Goal: Task Accomplishment & Management: Use online tool/utility

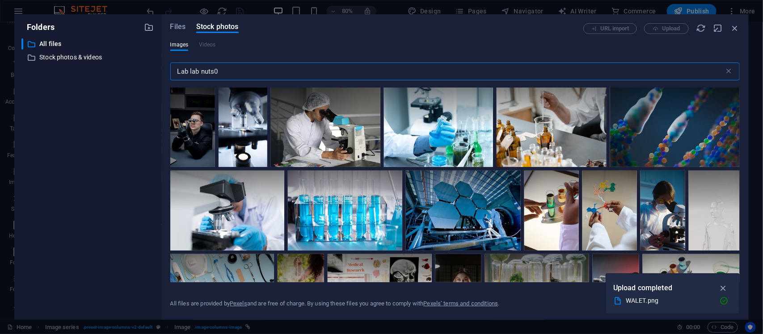
scroll to position [2172, 0]
type input "Lab lab nuts0"
drag, startPoint x: 733, startPoint y: 25, endPoint x: 541, endPoint y: 4, distance: 193.9
click at [733, 25] on icon "button" at bounding box center [735, 28] width 10 height 10
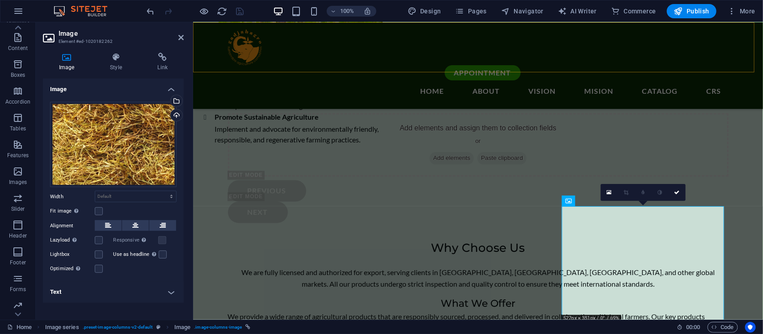
scroll to position [1979, 0]
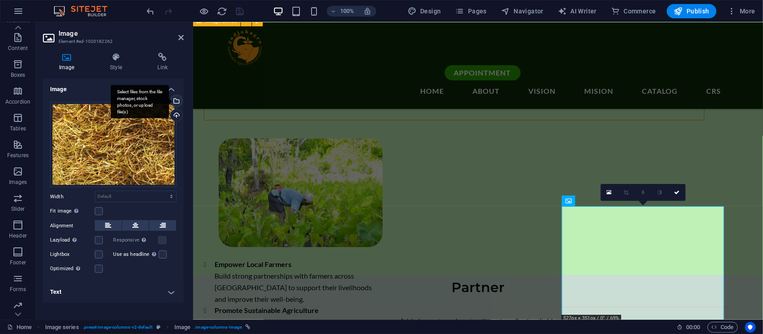
click at [169, 100] on div "Select files from the file manager, stock photos, or upload file(s)" at bounding box center [140, 102] width 58 height 34
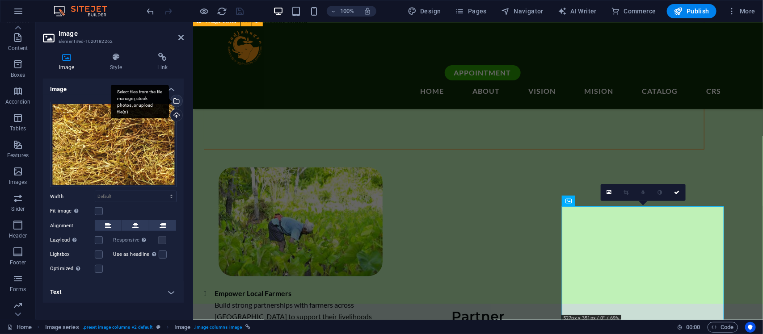
scroll to position [2172, 0]
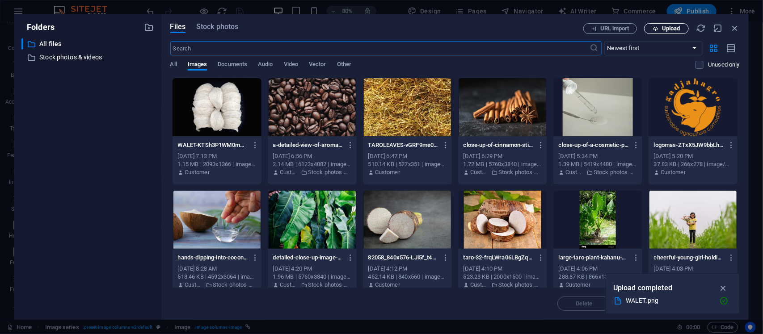
click at [674, 24] on button "Upload" at bounding box center [666, 28] width 45 height 11
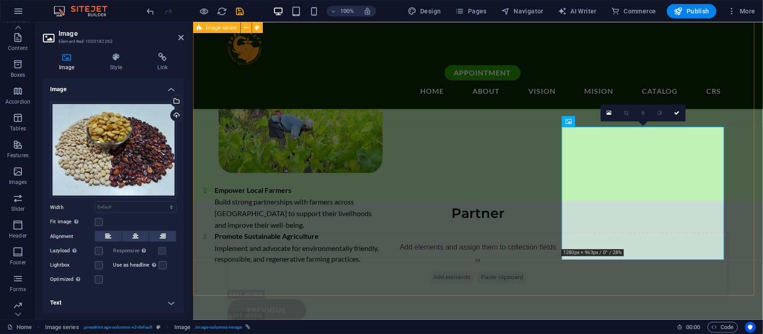
scroll to position [2128, 0]
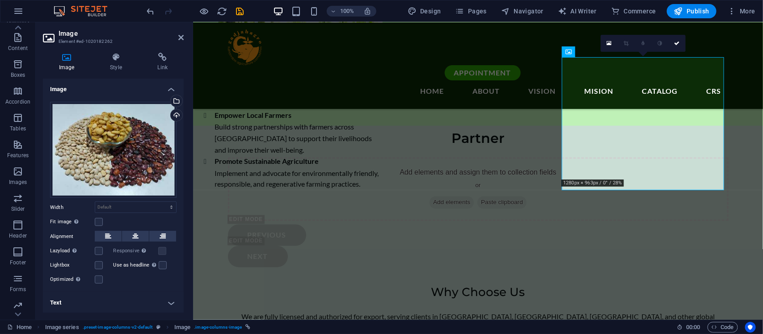
click at [166, 301] on h4 "Text" at bounding box center [113, 302] width 141 height 21
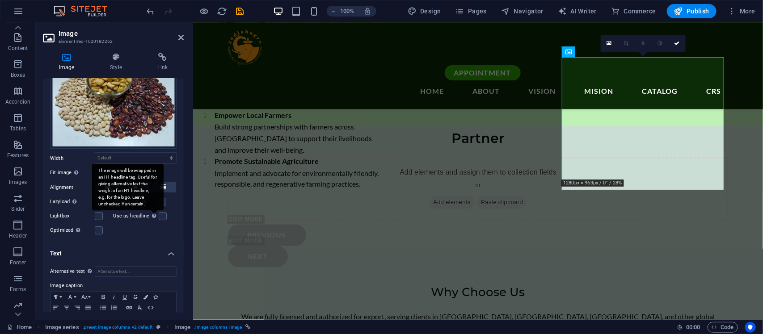
scroll to position [83, 0]
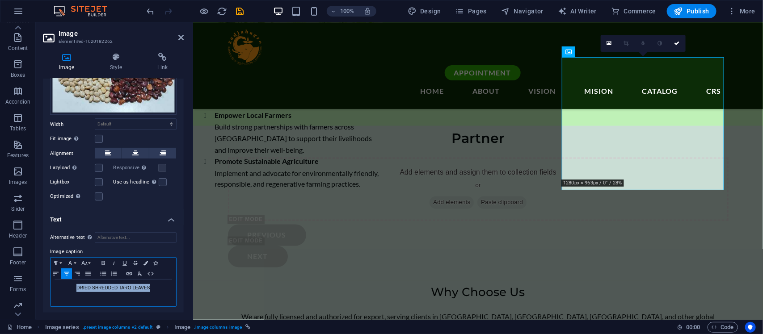
drag, startPoint x: 155, startPoint y: 288, endPoint x: 54, endPoint y: 293, distance: 101.6
click at [54, 293] on div "DRIED SHREDDED TARO LEAVES" at bounding box center [114, 293] width 126 height 27
drag, startPoint x: 139, startPoint y: 287, endPoint x: 66, endPoint y: 276, distance: 73.7
click at [66, 276] on div "Paragraph Format Normal Heading 1 Heading 2 Heading 3 Heading 4 Heading 5 Headi…" at bounding box center [113, 282] width 126 height 50
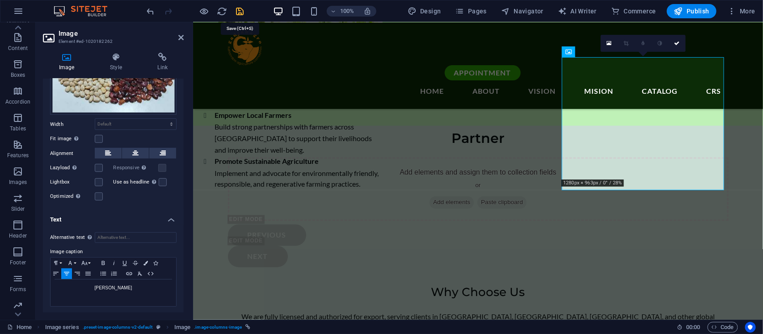
click at [236, 7] on icon "save" at bounding box center [240, 11] width 10 height 10
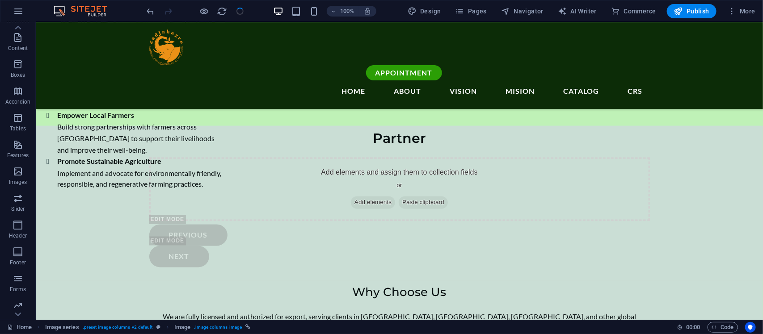
checkbox input "false"
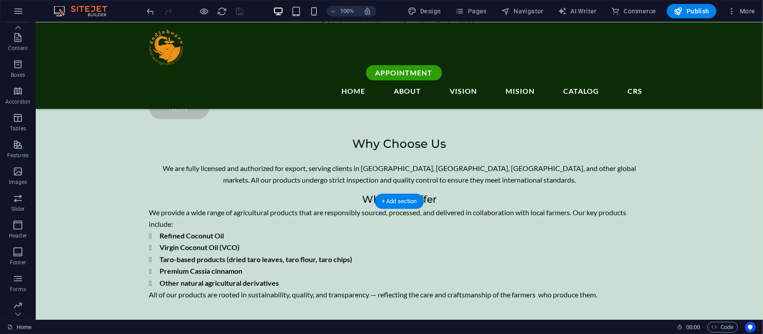
scroll to position [2053, 0]
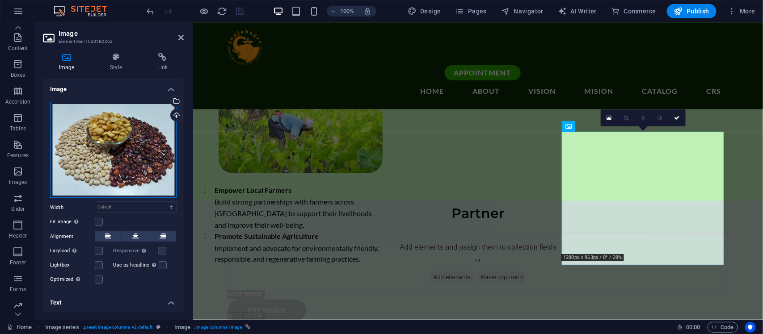
click at [114, 155] on div "Drag files here, click to choose files or select files from Files or our free s…" at bounding box center [113, 150] width 126 height 96
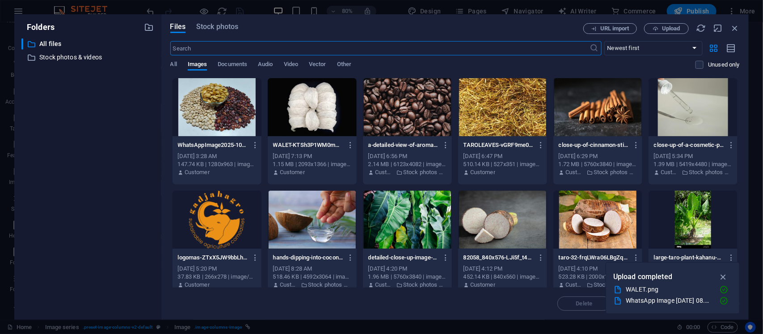
scroll to position [2246, 0]
click at [206, 110] on div at bounding box center [217, 107] width 89 height 58
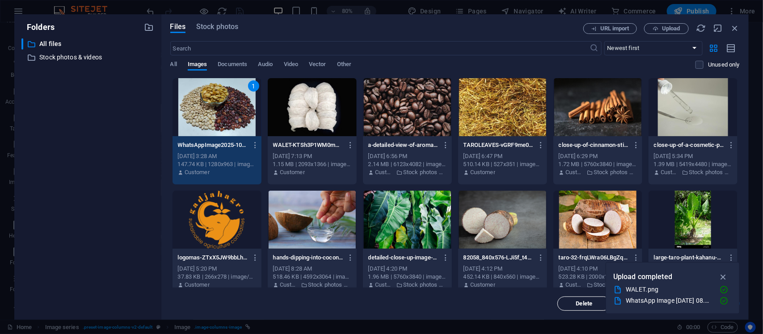
click at [585, 298] on button "Delete" at bounding box center [584, 304] width 54 height 14
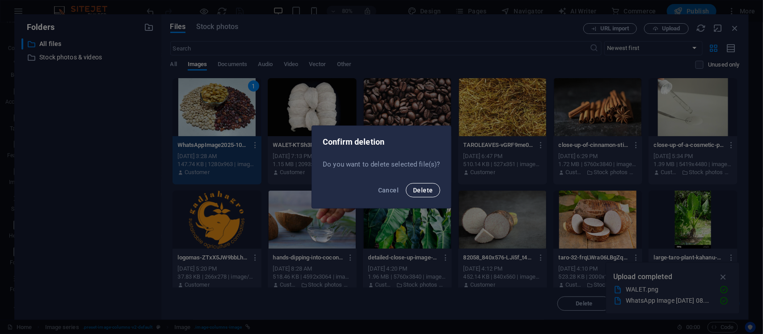
click at [414, 191] on span "Delete" at bounding box center [423, 190] width 20 height 7
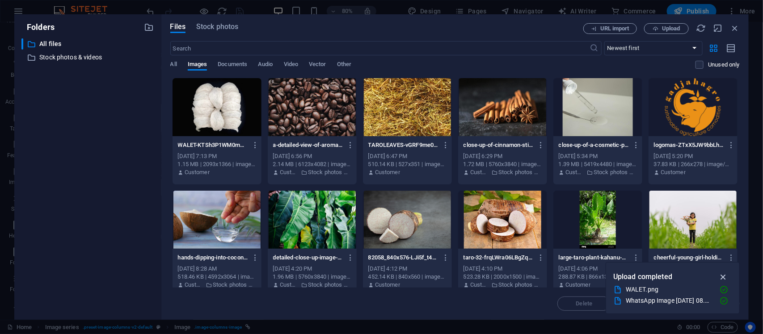
click at [723, 275] on icon "button" at bounding box center [723, 277] width 10 height 10
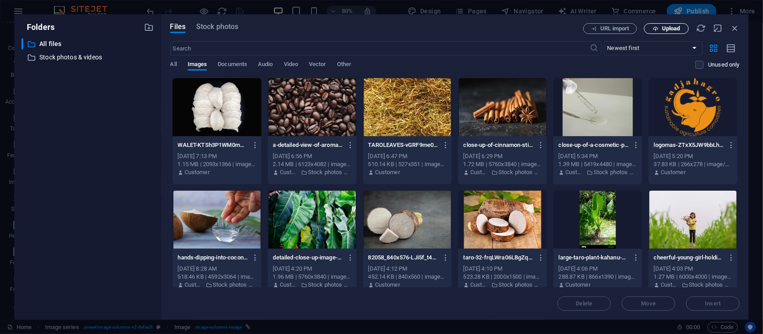
click at [676, 26] on span "Upload" at bounding box center [671, 28] width 18 height 5
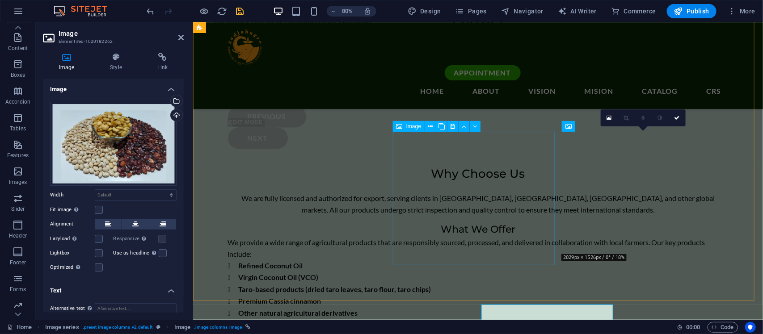
scroll to position [2053, 0]
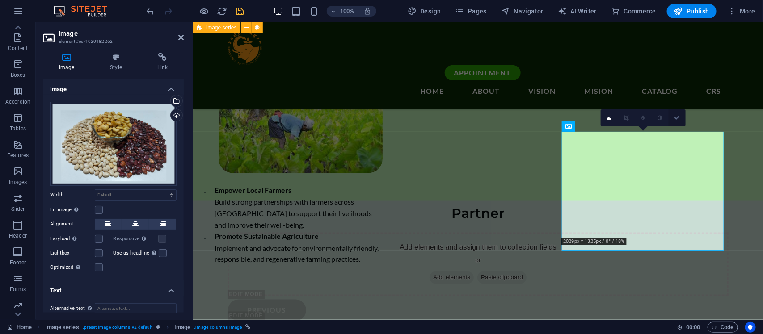
click at [678, 119] on icon at bounding box center [676, 117] width 5 height 5
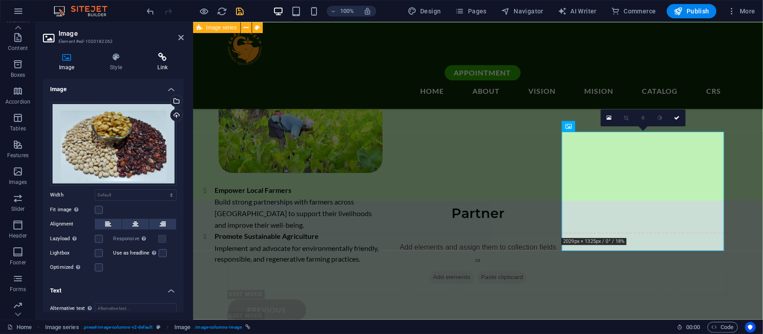
click at [158, 57] on icon at bounding box center [163, 57] width 42 height 9
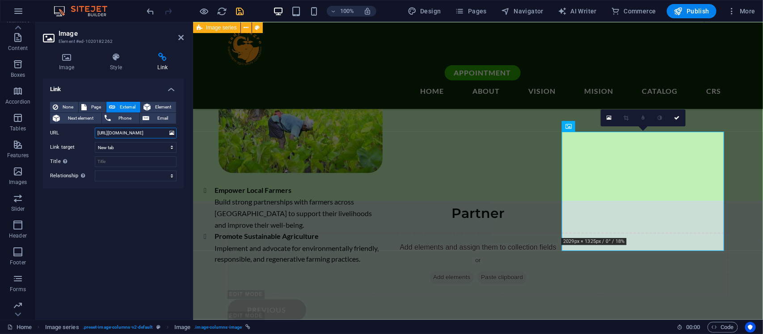
drag, startPoint x: 164, startPoint y: 132, endPoint x: 111, endPoint y: 130, distance: 53.7
click at [111, 130] on input "[URL][DOMAIN_NAME]" at bounding box center [136, 133] width 82 height 11
type input "[URL][DOMAIN_NAME]"
click at [243, 7] on icon "save" at bounding box center [240, 11] width 10 height 10
checkbox input "false"
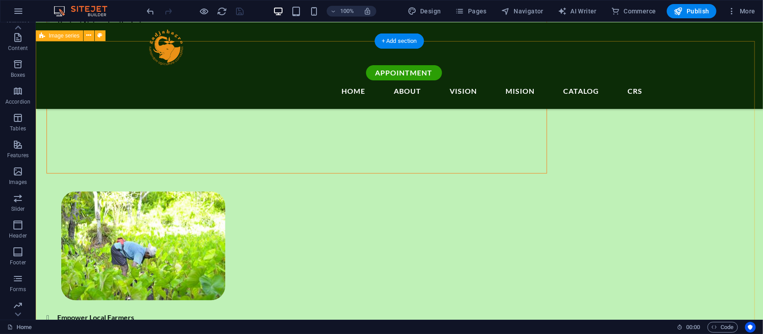
scroll to position [1979, 0]
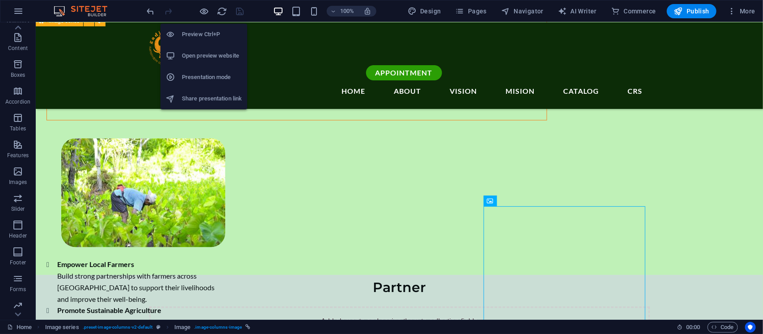
click at [211, 56] on h6 "Open preview website" at bounding box center [212, 56] width 60 height 11
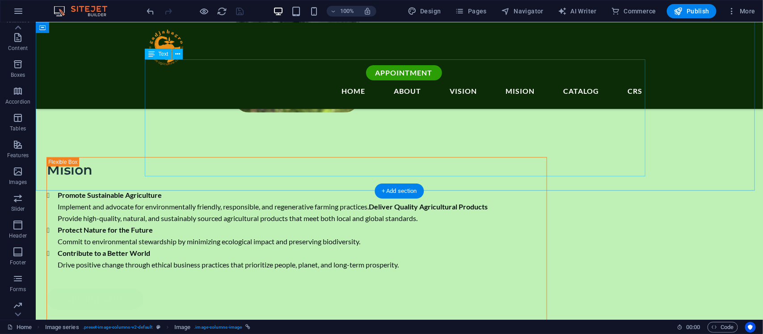
scroll to position [1681, 0]
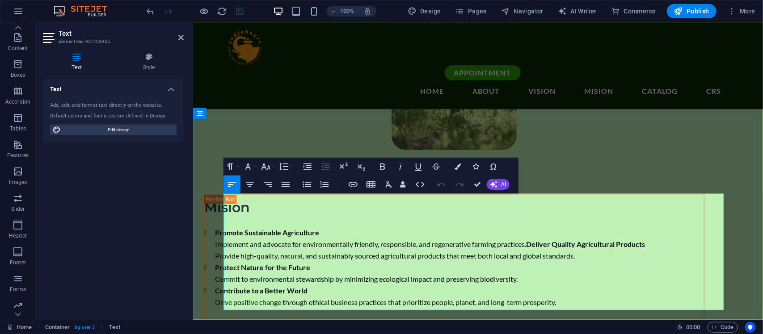
drag, startPoint x: 302, startPoint y: 245, endPoint x: 340, endPoint y: 246, distance: 38.0
drag, startPoint x: 302, startPoint y: 246, endPoint x: 356, endPoint y: 246, distance: 54.5
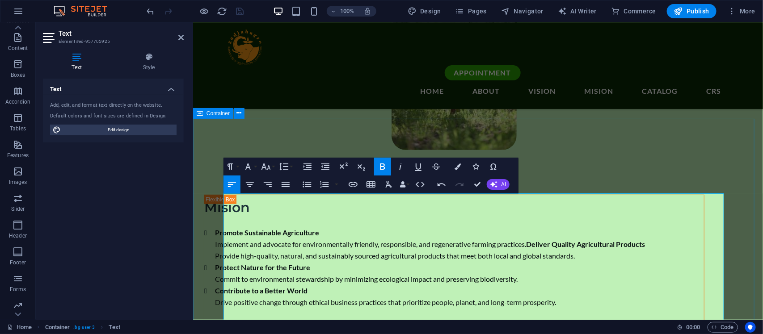
drag, startPoint x: 382, startPoint y: 245, endPoint x: 221, endPoint y: 242, distance: 160.9
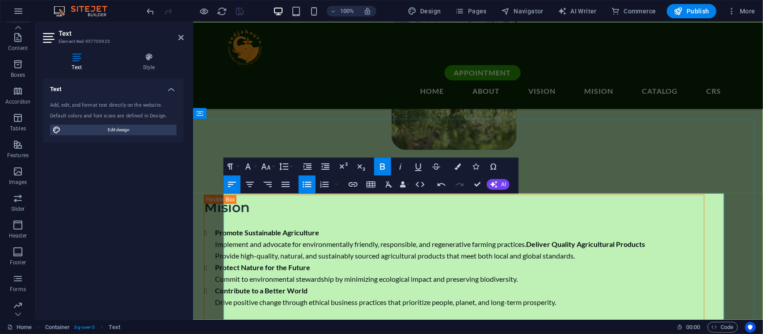
drag, startPoint x: 295, startPoint y: 269, endPoint x: 233, endPoint y: 268, distance: 61.7
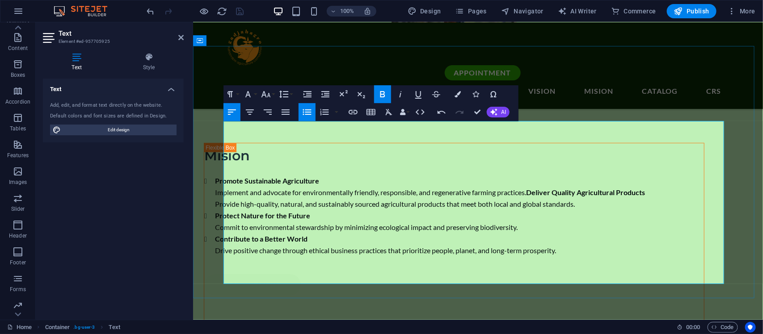
scroll to position [1755, 0]
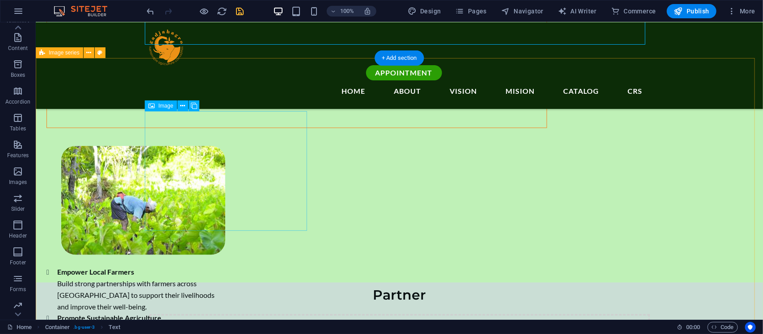
scroll to position [2053, 0]
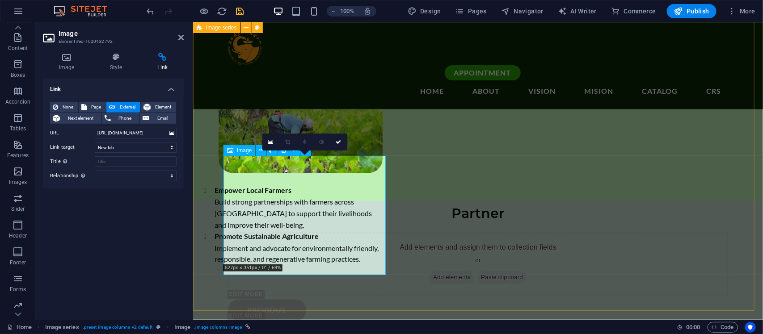
click at [61, 64] on h4 "Image" at bounding box center [68, 62] width 51 height 19
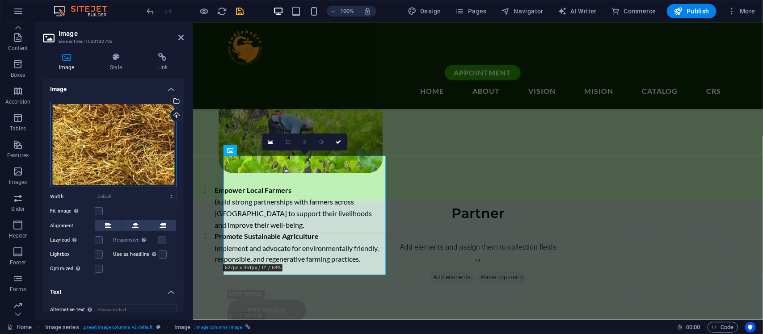
click at [127, 148] on div "Drag files here, click to choose files or select files from Files or our free s…" at bounding box center [113, 145] width 126 height 86
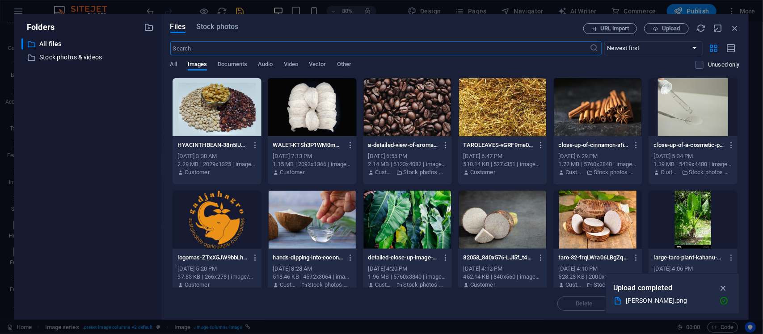
scroll to position [2246, 0]
click at [223, 105] on div at bounding box center [217, 107] width 89 height 58
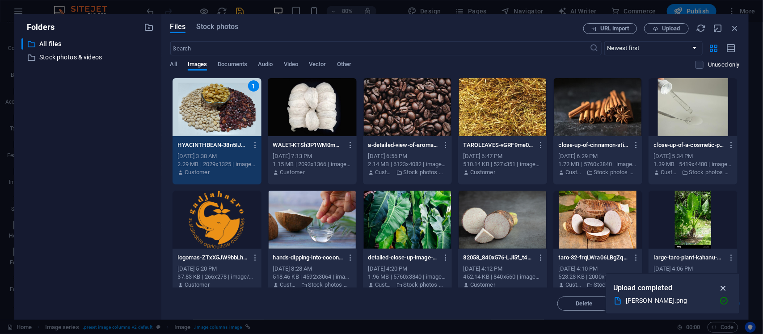
click at [720, 290] on icon "button" at bounding box center [723, 288] width 10 height 10
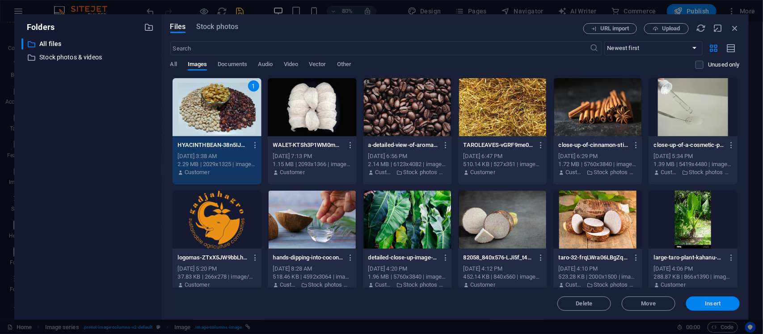
click at [701, 303] on span "Insert" at bounding box center [713, 303] width 46 height 5
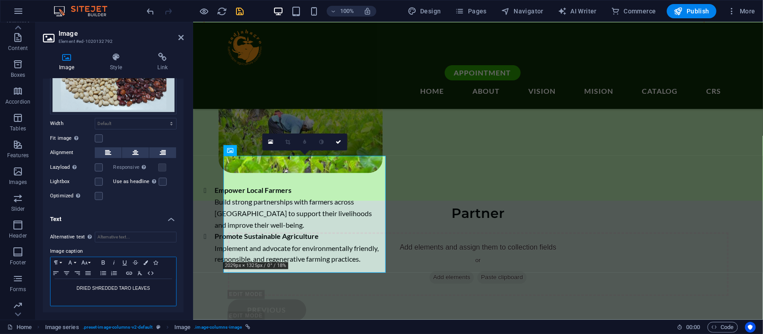
click at [152, 286] on p "DRIED SHREDDED TARO LEAVES ​" at bounding box center [113, 288] width 117 height 9
click at [342, 143] on link at bounding box center [338, 142] width 17 height 17
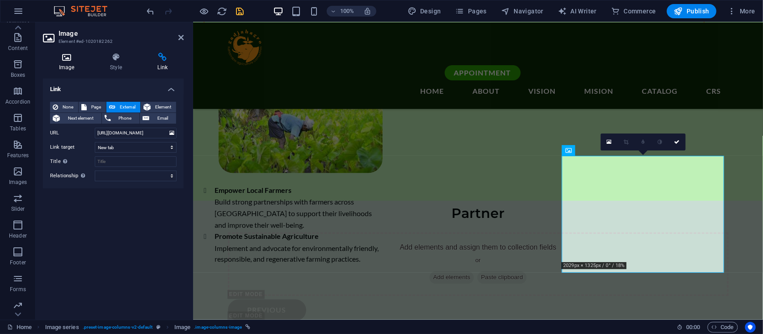
click at [71, 55] on icon at bounding box center [66, 57] width 47 height 9
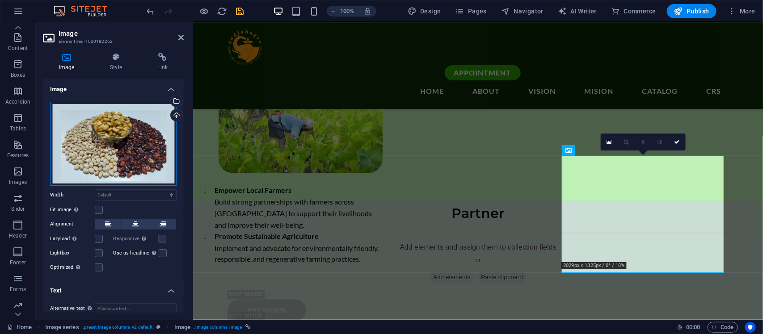
click at [105, 160] on div "Drag files here, click to choose files or select files from Files or our free s…" at bounding box center [113, 144] width 126 height 84
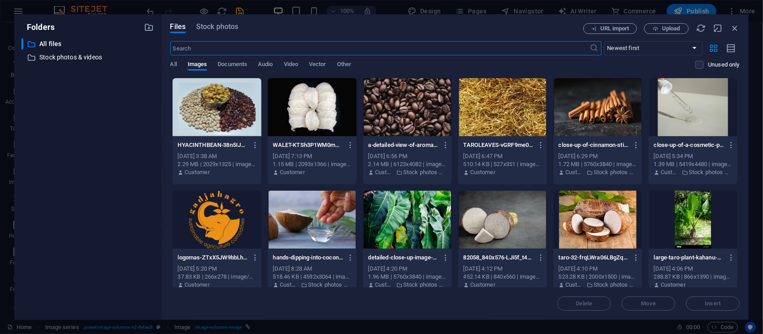
scroll to position [2246, 0]
click at [503, 129] on div at bounding box center [502, 107] width 89 height 58
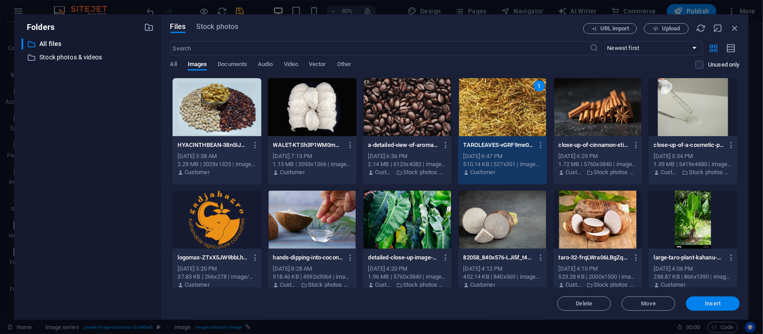
click at [713, 299] on button "Insert" at bounding box center [713, 304] width 54 height 14
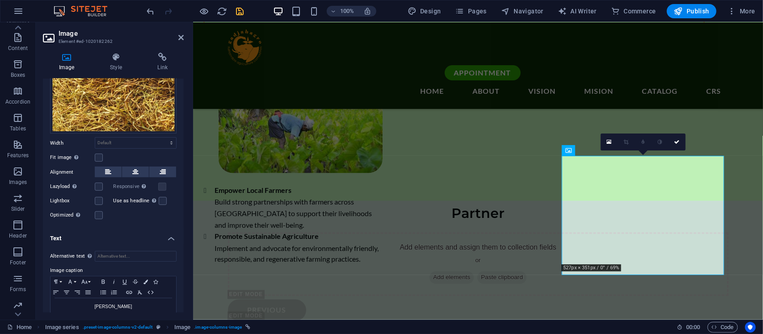
scroll to position [72, 0]
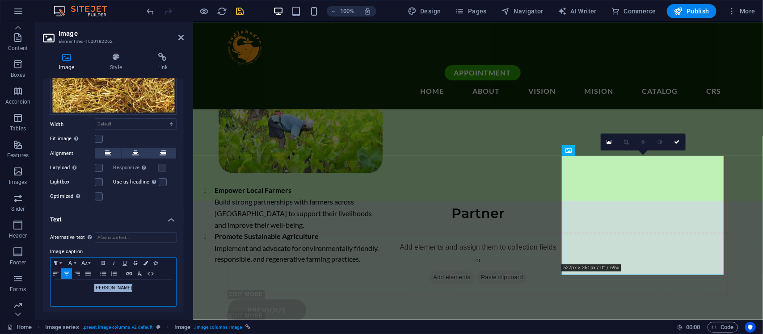
drag, startPoint x: 136, startPoint y: 288, endPoint x: 82, endPoint y: 289, distance: 54.5
click at [82, 289] on p "[PERSON_NAME]" at bounding box center [113, 288] width 117 height 8
click at [181, 37] on icon at bounding box center [180, 37] width 5 height 7
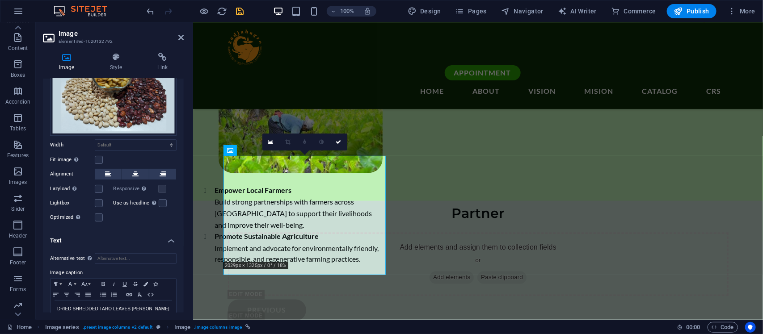
scroll to position [72, 0]
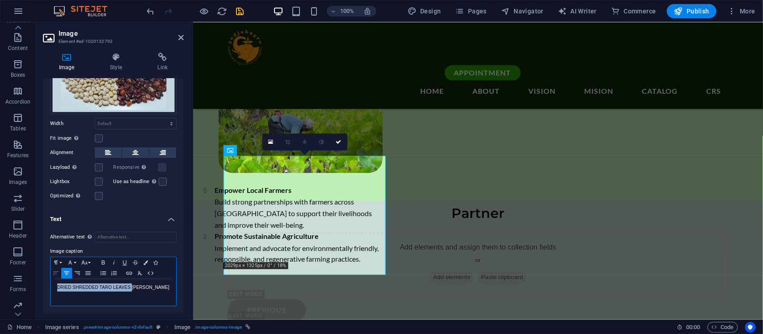
drag, startPoint x: 133, startPoint y: 285, endPoint x: 51, endPoint y: 273, distance: 83.6
click at [51, 273] on div "Paragraph Format Normal Heading 1 Heading 2 Heading 3 Heading 4 Heading 5 Headi…" at bounding box center [113, 282] width 126 height 50
click at [242, 12] on icon "save" at bounding box center [240, 11] width 10 height 10
checkbox input "false"
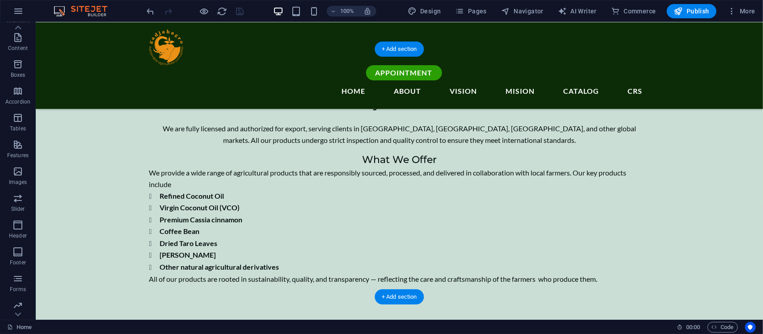
scroll to position [2351, 0]
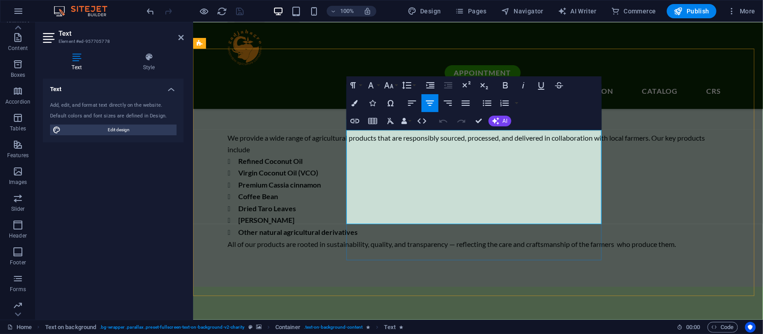
drag, startPoint x: 552, startPoint y: 214, endPoint x: 385, endPoint y: 209, distance: 166.8
click at [499, 84] on button "Bold" at bounding box center [505, 85] width 17 height 18
click at [360, 103] on button "Colors" at bounding box center [354, 103] width 17 height 18
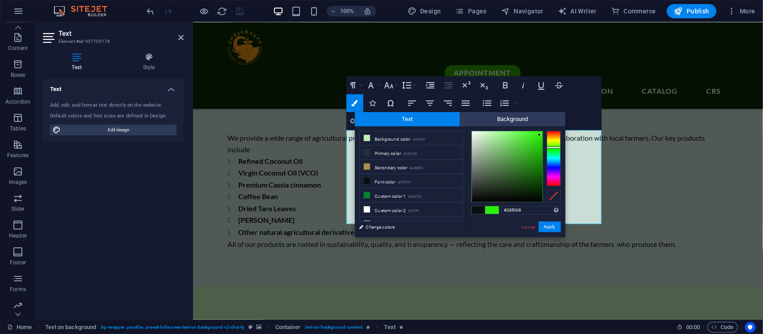
click at [539, 135] on div at bounding box center [507, 166] width 71 height 71
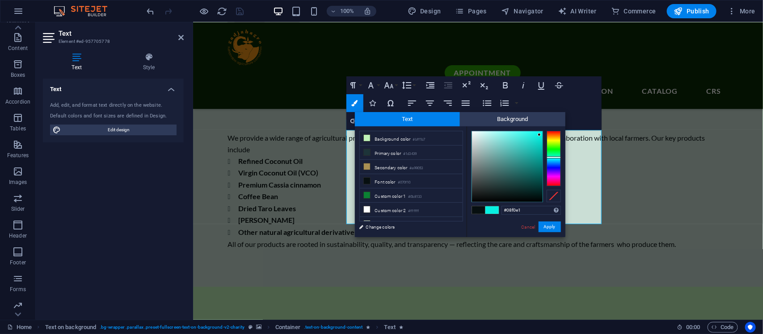
click at [550, 157] on div at bounding box center [554, 158] width 14 height 55
type input "#6af1e9"
drag, startPoint x: 521, startPoint y: 135, endPoint x: 511, endPoint y: 135, distance: 9.8
click at [511, 135] on div at bounding box center [507, 166] width 71 height 71
click at [551, 225] on button "Apply" at bounding box center [550, 227] width 22 height 11
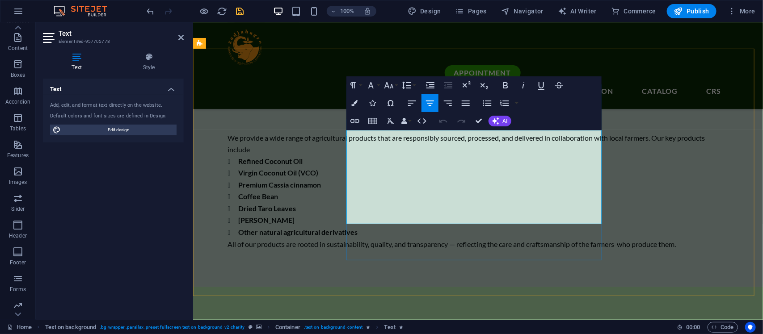
drag, startPoint x: 555, startPoint y: 215, endPoint x: 379, endPoint y: 219, distance: 176.2
click at [396, 83] on button "Font Size" at bounding box center [390, 85] width 17 height 18
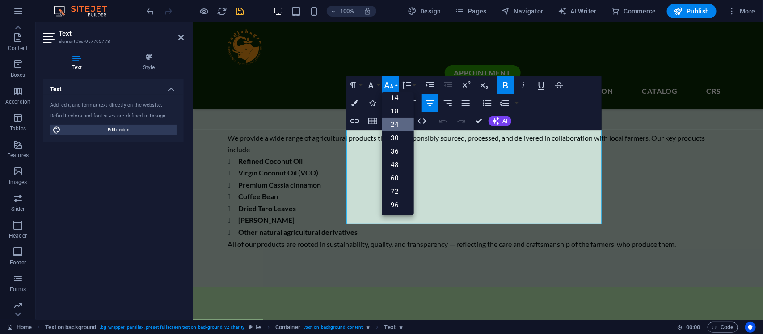
scroll to position [72, 0]
click at [393, 147] on link "36" at bounding box center [398, 151] width 32 height 13
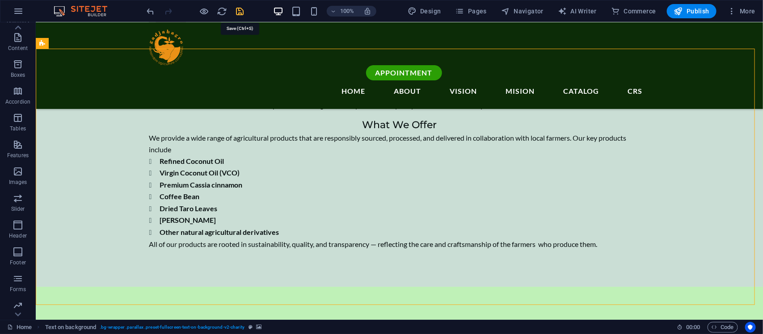
click at [238, 8] on icon "save" at bounding box center [240, 11] width 10 height 10
checkbox input "false"
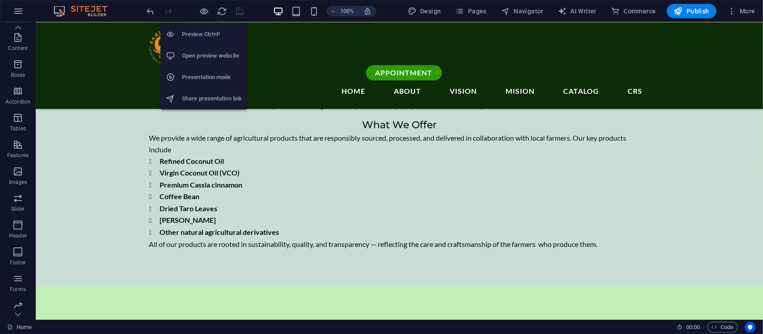
click at [211, 51] on h6 "Open preview website" at bounding box center [212, 56] width 60 height 11
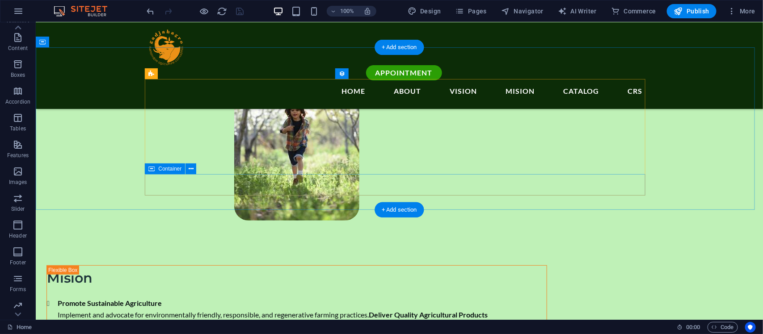
scroll to position [1461, 0]
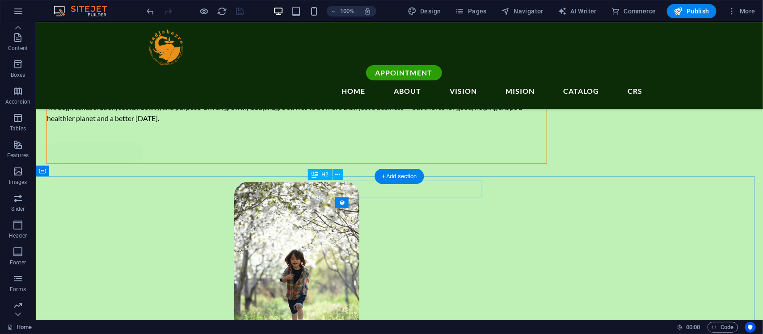
click at [340, 173] on button at bounding box center [338, 174] width 11 height 11
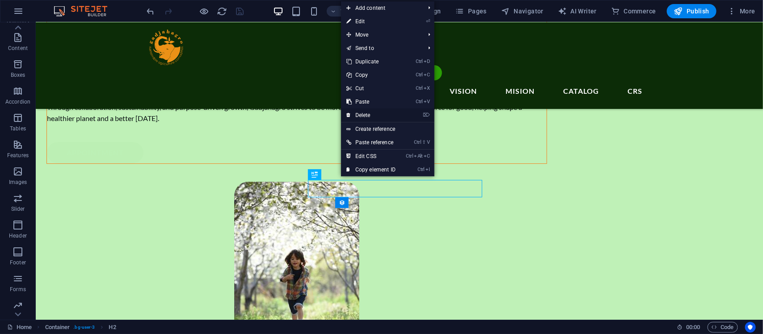
click at [368, 113] on link "⌦ Delete" at bounding box center [371, 115] width 60 height 13
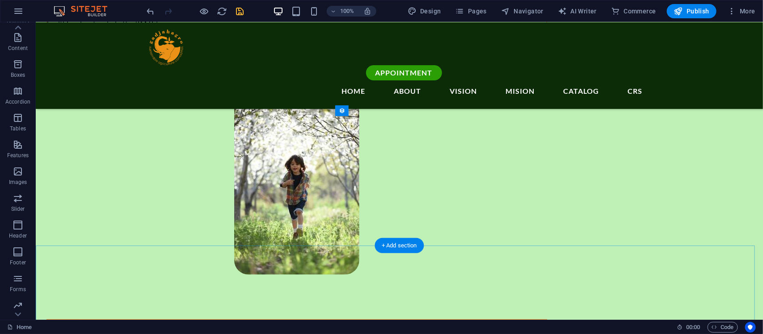
scroll to position [1536, 0]
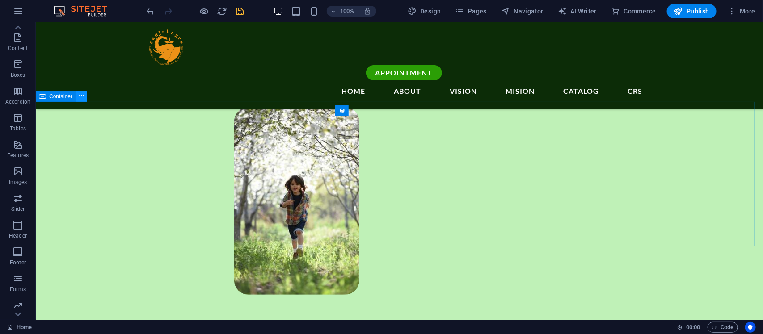
click at [81, 94] on icon at bounding box center [82, 96] width 5 height 9
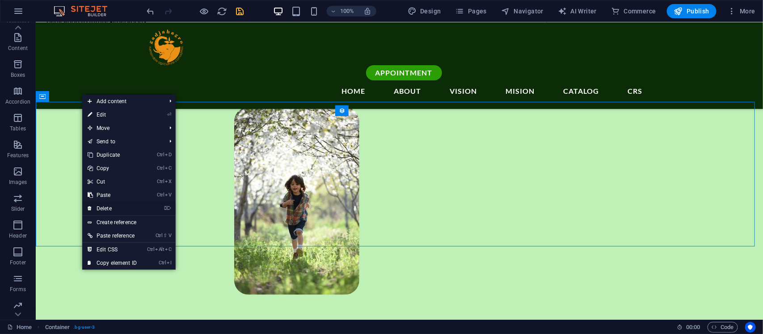
click at [108, 204] on link "⌦ Delete" at bounding box center [112, 208] width 60 height 13
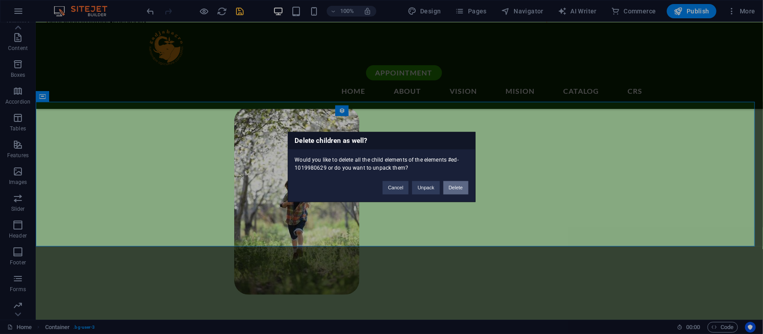
click at [457, 187] on button "Delete" at bounding box center [455, 187] width 25 height 13
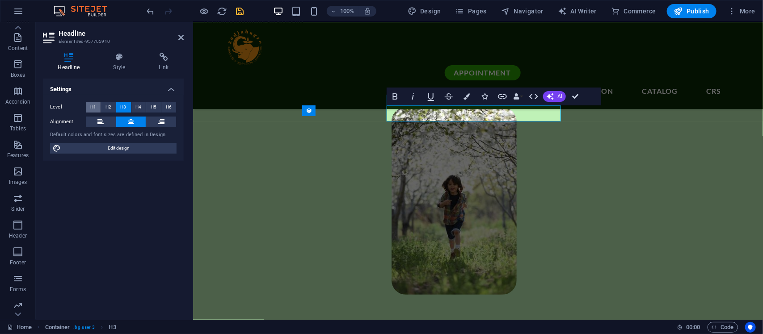
click at [97, 107] on button "H1" at bounding box center [93, 107] width 15 height 11
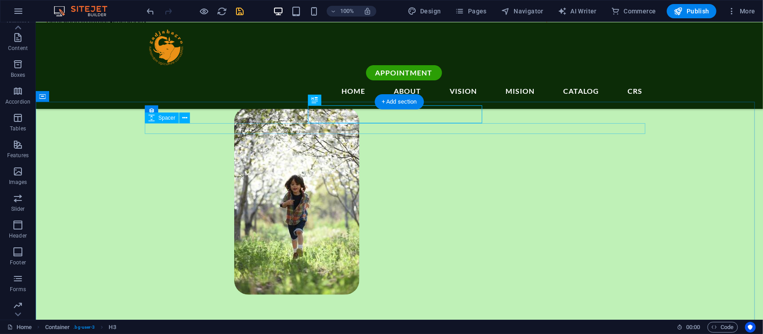
select select "px"
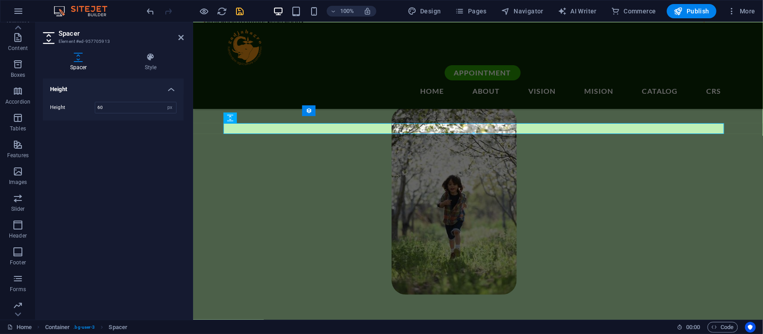
type input "60"
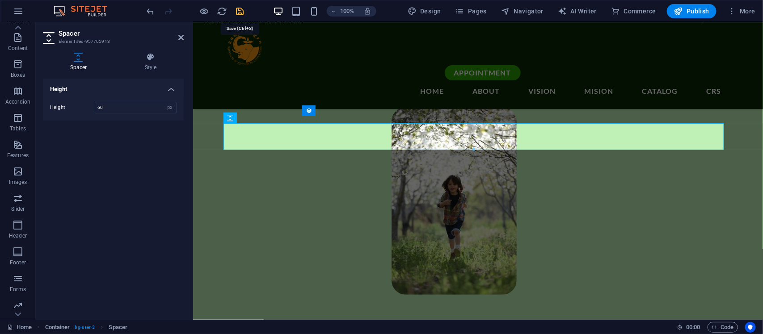
click at [244, 10] on icon "save" at bounding box center [240, 11] width 10 height 10
checkbox input "false"
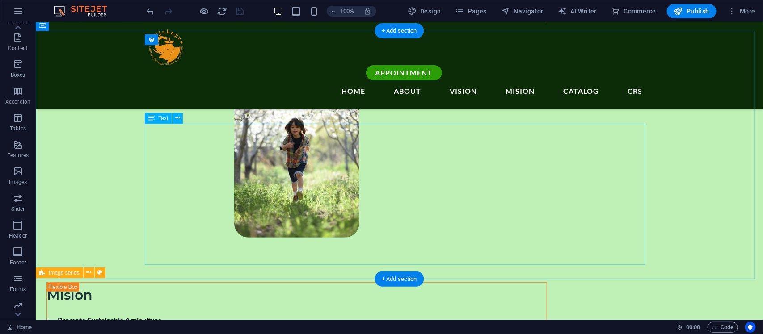
scroll to position [1610, 0]
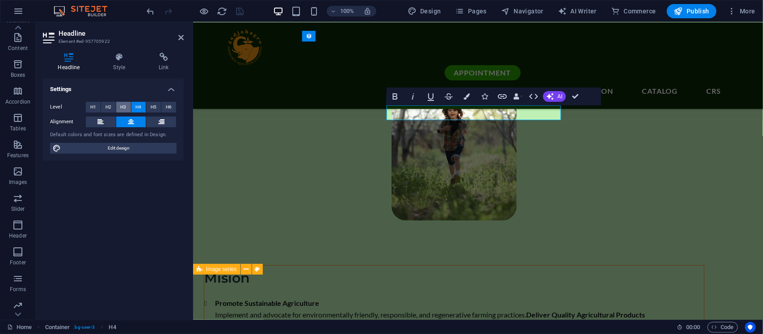
click at [121, 106] on span "H3" at bounding box center [124, 107] width 6 height 11
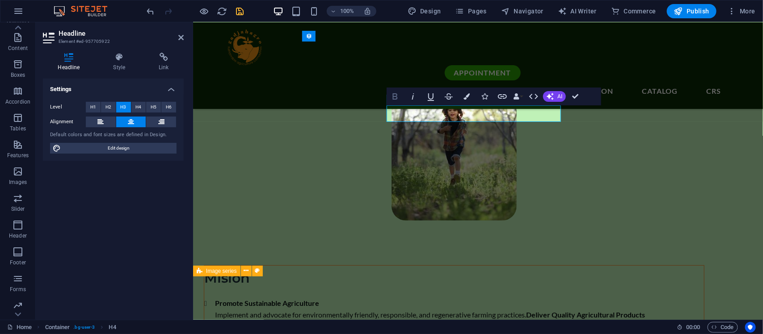
click at [390, 95] on icon "button" at bounding box center [395, 96] width 11 height 11
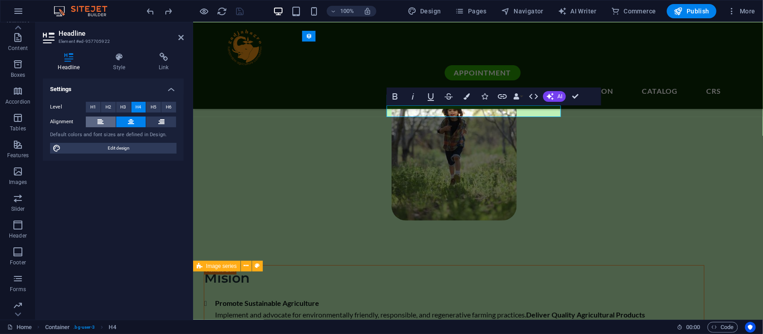
drag, startPoint x: 104, startPoint y: 122, endPoint x: 226, endPoint y: 86, distance: 127.1
click at [104, 122] on button at bounding box center [101, 122] width 30 height 11
click at [125, 120] on button at bounding box center [131, 122] width 30 height 11
click at [106, 121] on button at bounding box center [101, 122] width 30 height 11
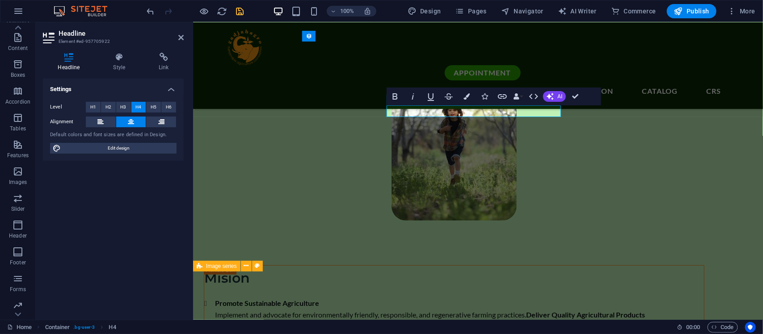
click at [126, 121] on button at bounding box center [131, 122] width 30 height 11
click at [105, 122] on button at bounding box center [101, 122] width 30 height 11
click at [159, 117] on icon at bounding box center [161, 122] width 6 height 11
click at [235, 10] on icon "save" at bounding box center [240, 11] width 10 height 10
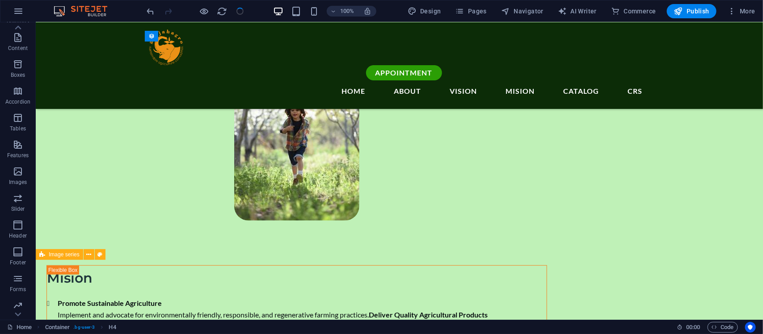
checkbox input "false"
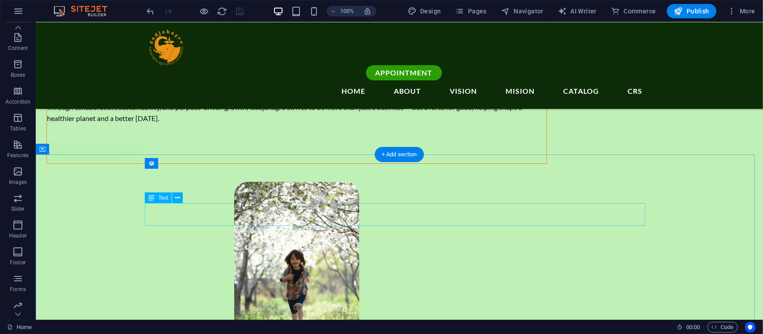
scroll to position [1536, 0]
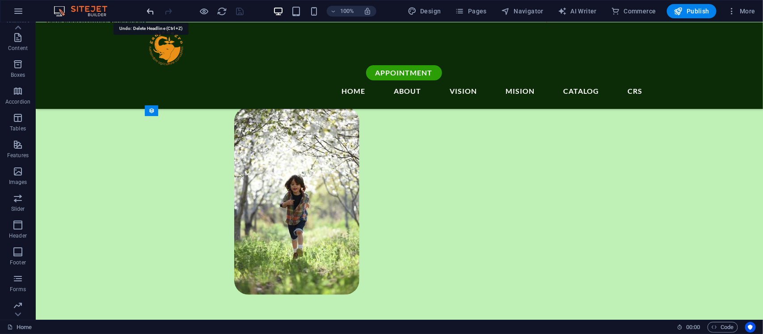
click at [151, 7] on icon "undo" at bounding box center [151, 11] width 10 height 10
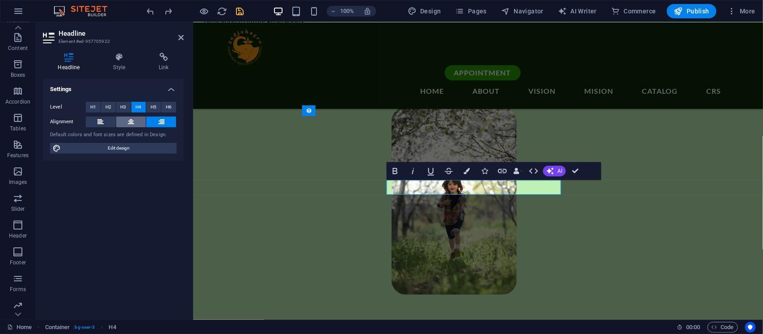
click at [122, 123] on button at bounding box center [131, 122] width 30 height 11
click at [121, 102] on span "H3" at bounding box center [124, 107] width 6 height 11
click at [393, 171] on icon "button" at bounding box center [395, 171] width 5 height 6
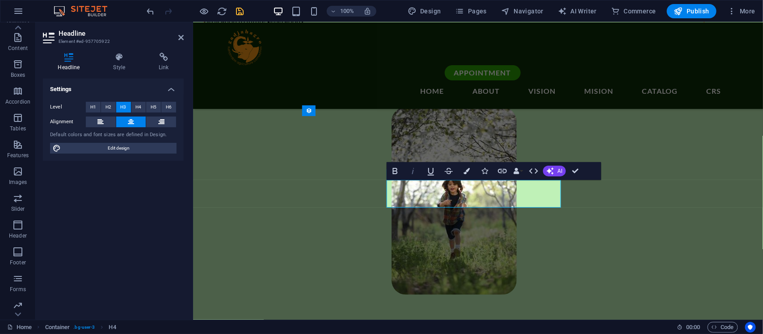
click at [418, 171] on icon "button" at bounding box center [413, 171] width 11 height 11
drag, startPoint x: 431, startPoint y: 193, endPoint x: 521, endPoint y: 198, distance: 90.0
click at [396, 173] on icon "button" at bounding box center [395, 171] width 11 height 11
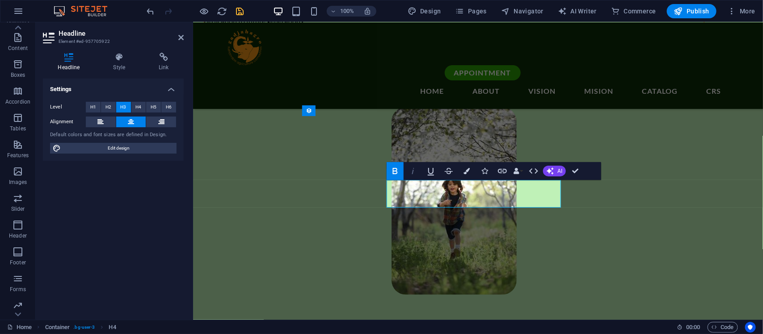
click at [414, 168] on icon "button" at bounding box center [413, 171] width 11 height 11
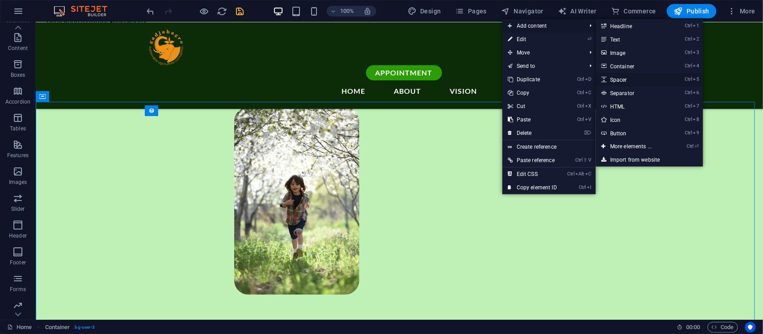
click at [618, 82] on link "Ctrl 5 Spacer" at bounding box center [633, 79] width 74 height 13
select select "px"
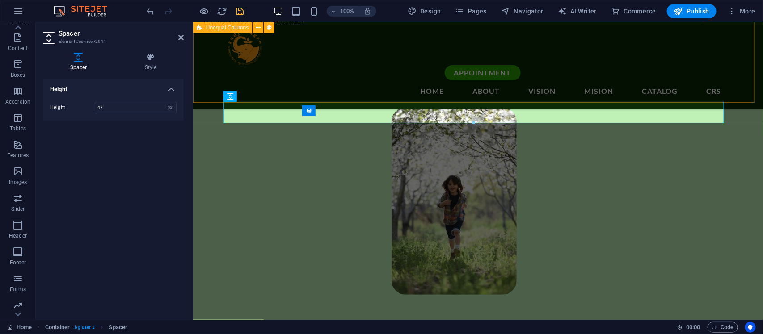
type input "46"
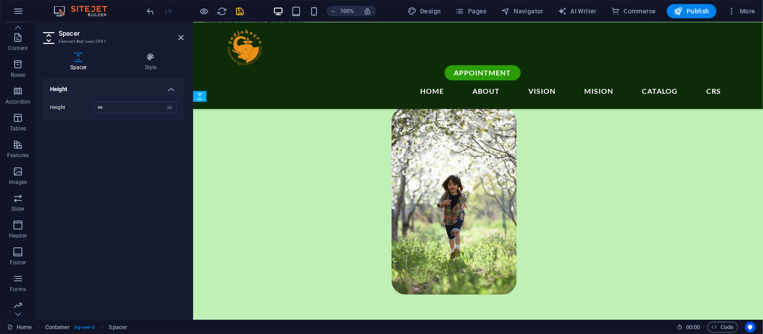
drag, startPoint x: 448, startPoint y: 119, endPoint x: 282, endPoint y: 174, distance: 174.8
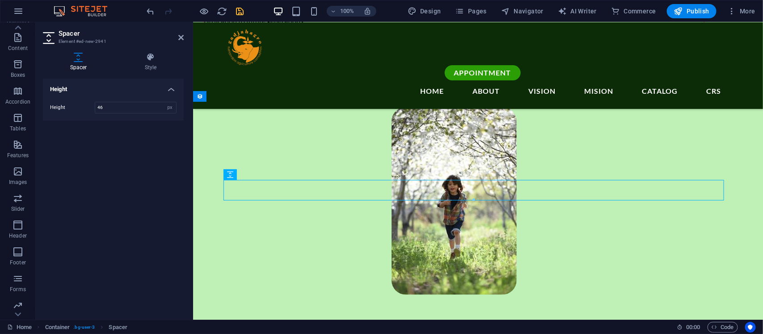
drag, startPoint x: 51, startPoint y: 159, endPoint x: 249, endPoint y: 200, distance: 202.6
drag, startPoint x: 425, startPoint y: 198, endPoint x: 250, endPoint y: 188, distance: 175.4
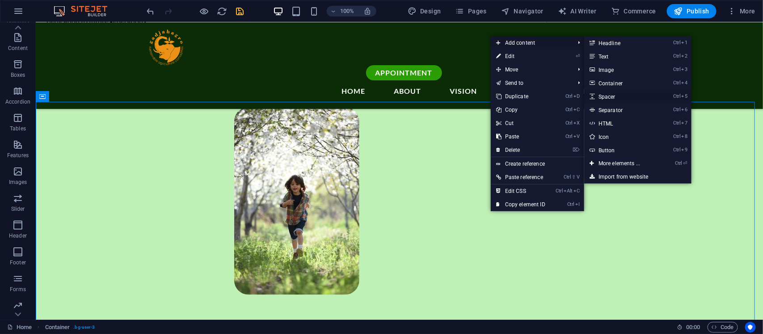
click at [612, 93] on link "Ctrl 5 Spacer" at bounding box center [621, 96] width 74 height 13
select select "px"
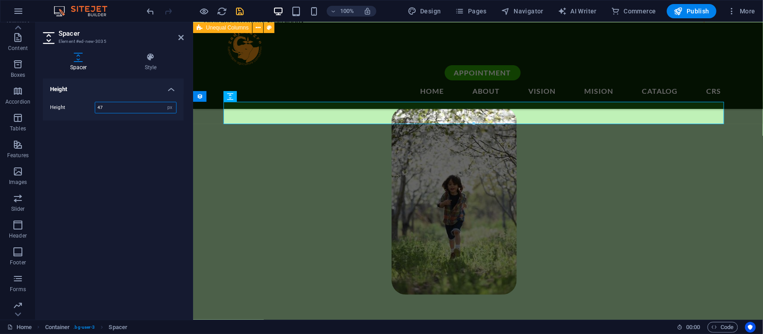
type input "48"
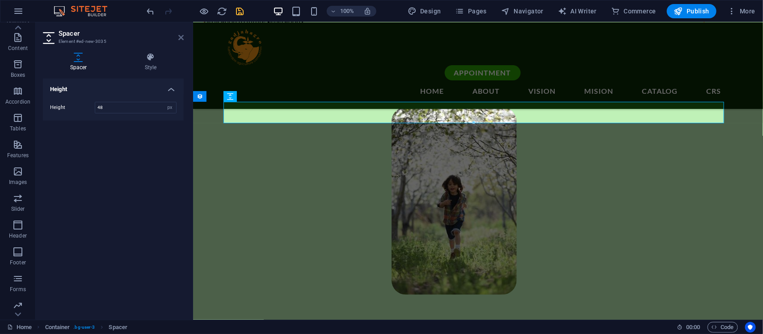
click at [183, 34] on icon at bounding box center [180, 37] width 5 height 7
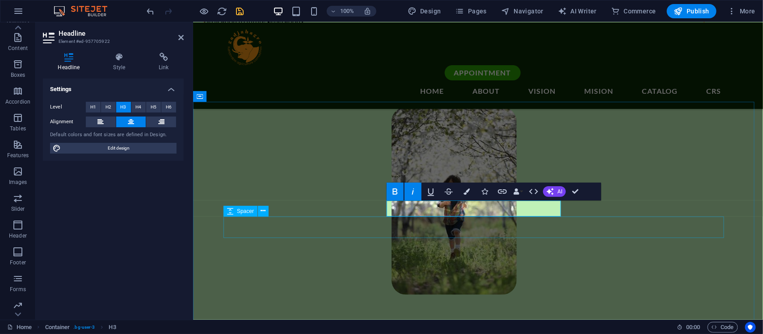
select select "px"
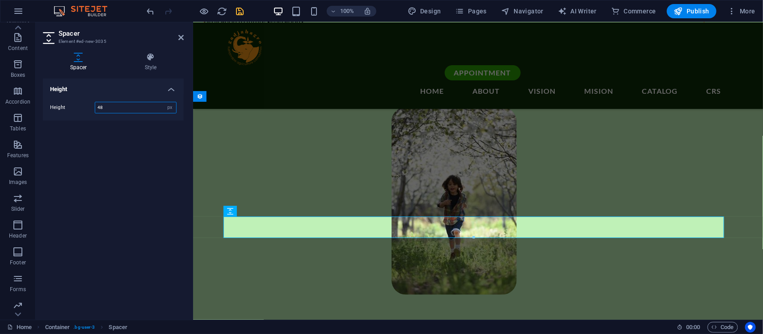
drag, startPoint x: 131, startPoint y: 105, endPoint x: 53, endPoint y: 99, distance: 78.0
click at [53, 99] on div "Height 48 px rem vh vw" at bounding box center [113, 108] width 141 height 26
type input "30"
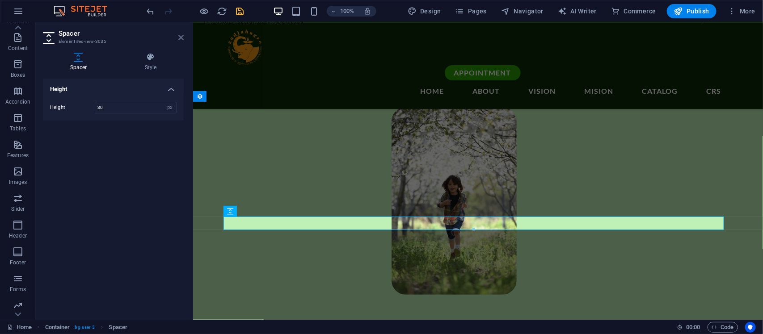
click at [182, 37] on icon at bounding box center [180, 37] width 5 height 7
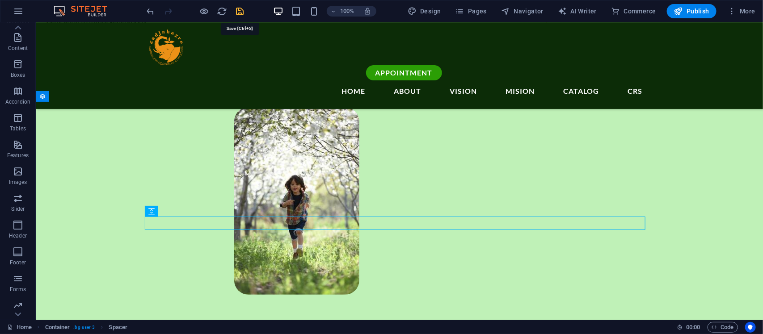
click at [238, 9] on icon "save" at bounding box center [240, 11] width 10 height 10
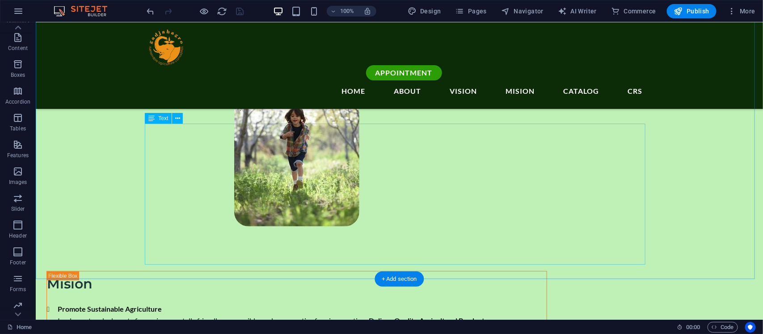
scroll to position [1685, 0]
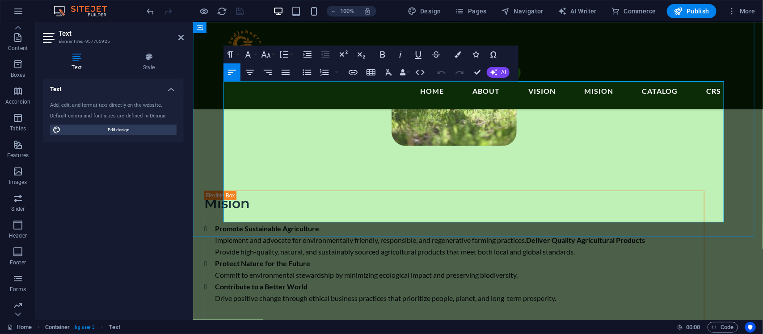
drag, startPoint x: 695, startPoint y: 194, endPoint x: 232, endPoint y: 192, distance: 463.5
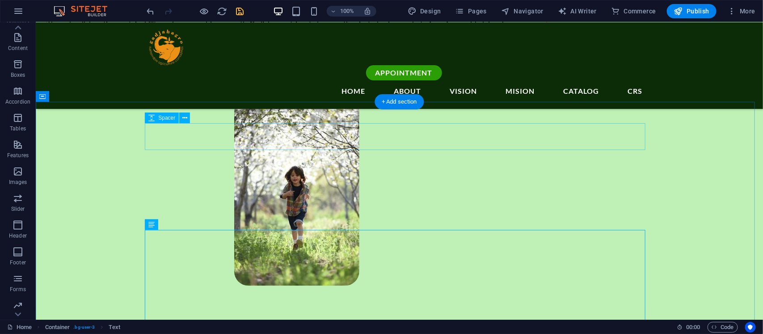
scroll to position [1536, 0]
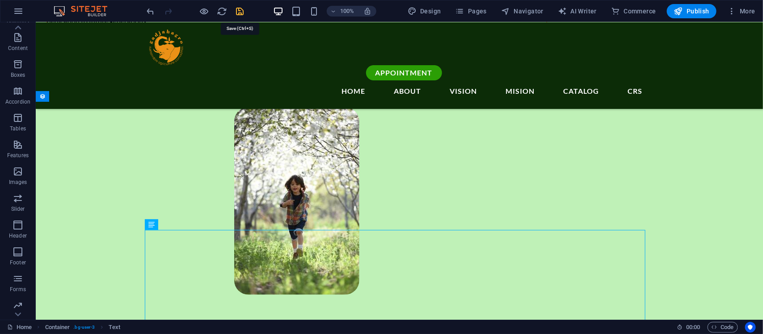
click at [240, 11] on icon "save" at bounding box center [240, 11] width 10 height 10
checkbox input "false"
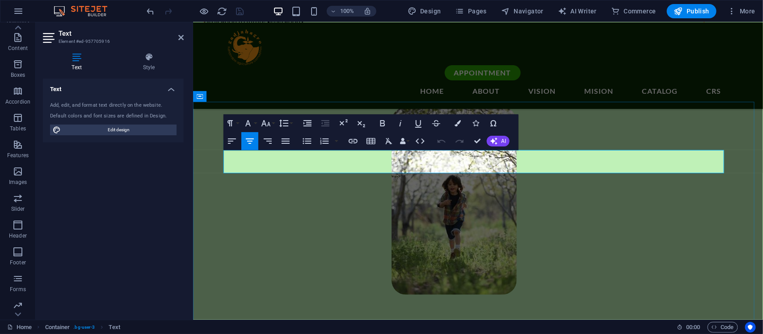
drag, startPoint x: 561, startPoint y: 157, endPoint x: 440, endPoint y: 156, distance: 121.6
drag, startPoint x: 432, startPoint y: 156, endPoint x: 424, endPoint y: 154, distance: 7.8
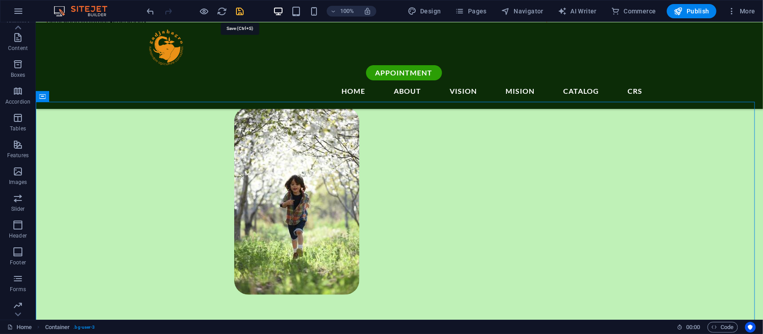
click at [236, 11] on icon "save" at bounding box center [240, 11] width 10 height 10
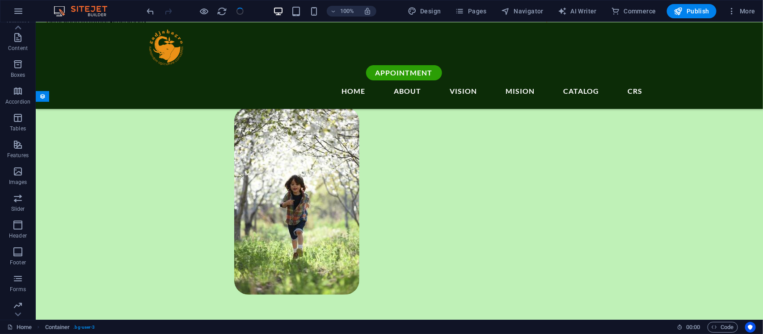
checkbox input "false"
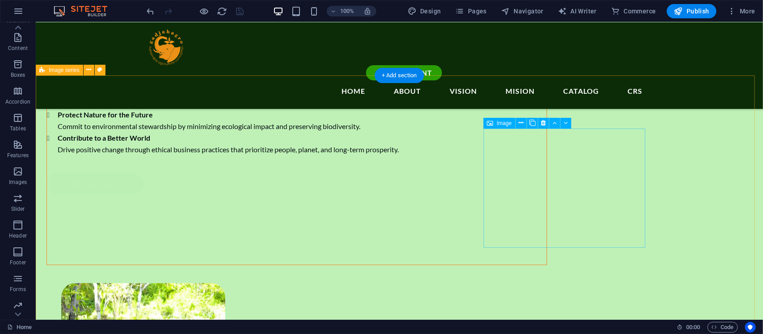
scroll to position [1760, 0]
